Goal: Information Seeking & Learning: Find specific fact

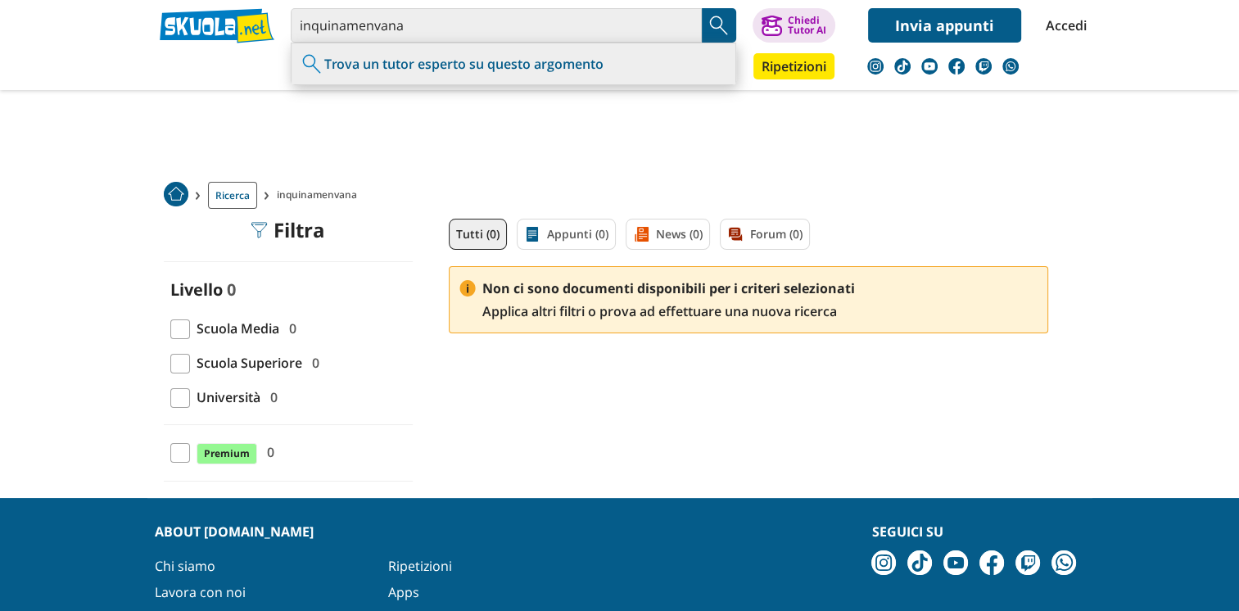
click at [401, 23] on img at bounding box center [619, 102] width 795 height 205
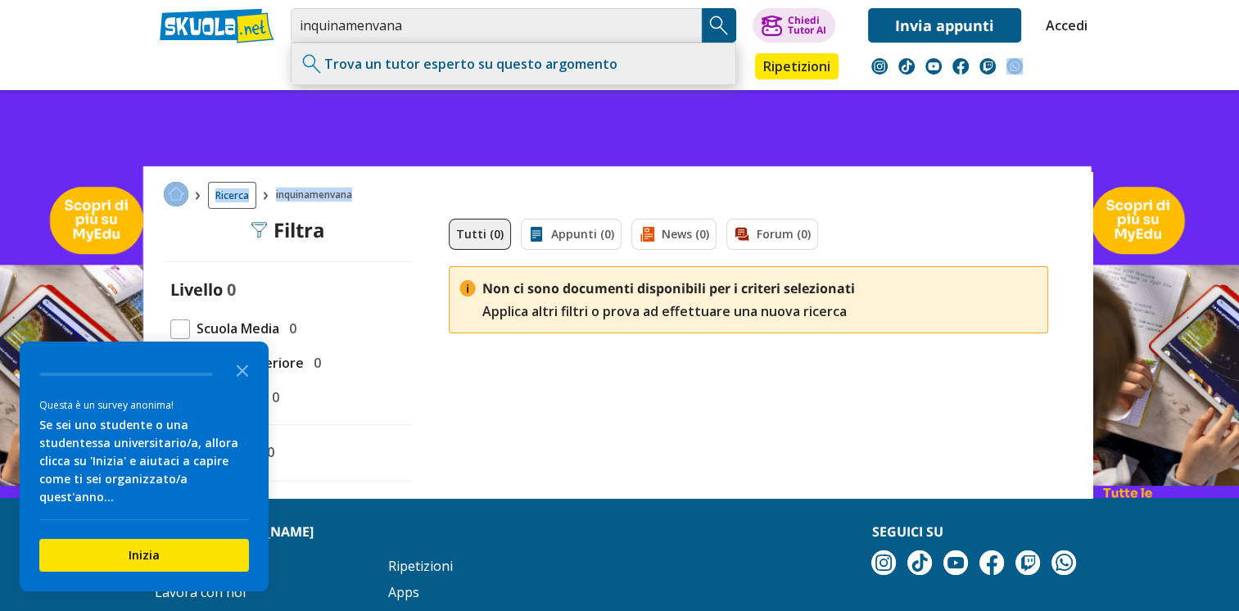
drag, startPoint x: 1236, startPoint y: 68, endPoint x: 1237, endPoint y: 169, distance: 100.8
click at [1239, 170] on html "inquinamenvana Trova un tutor esperto su questo argomento Chiedi Tutor AI Accedi" at bounding box center [619, 409] width 1239 height 819
click at [396, 19] on input "inquinamenvana" at bounding box center [496, 25] width 411 height 34
click at [406, 21] on input "inquinamenvana" at bounding box center [496, 25] width 411 height 34
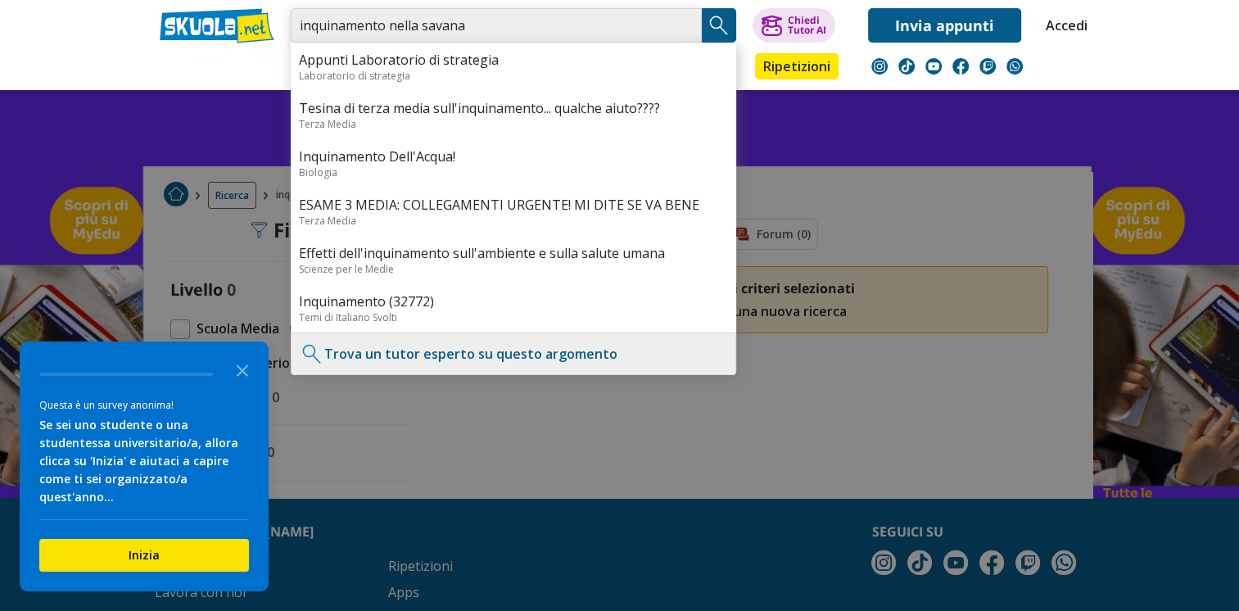
type input "inquinamento nella savana"
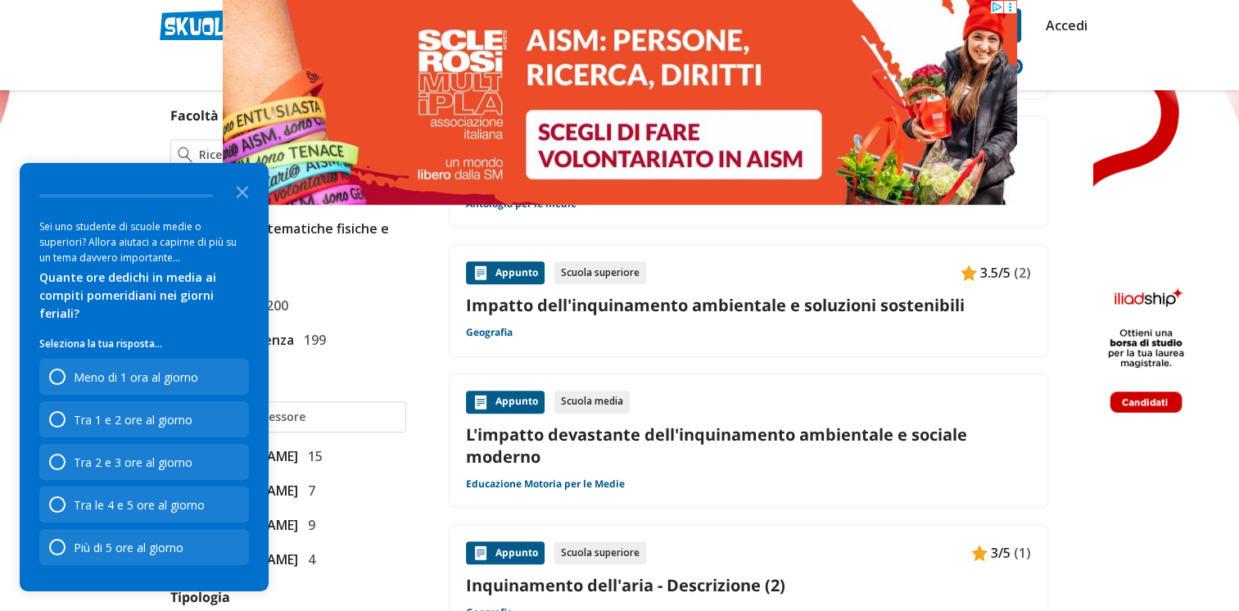
scroll to position [983, 0]
